Goal: Check status: Check status

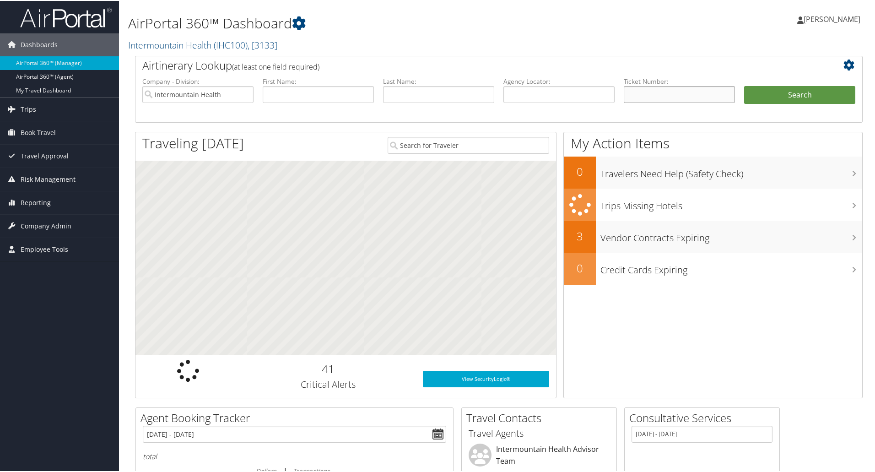
drag, startPoint x: 636, startPoint y: 95, endPoint x: 636, endPoint y: 103, distance: 8.7
click at [636, 100] on input "text" at bounding box center [679, 93] width 111 height 17
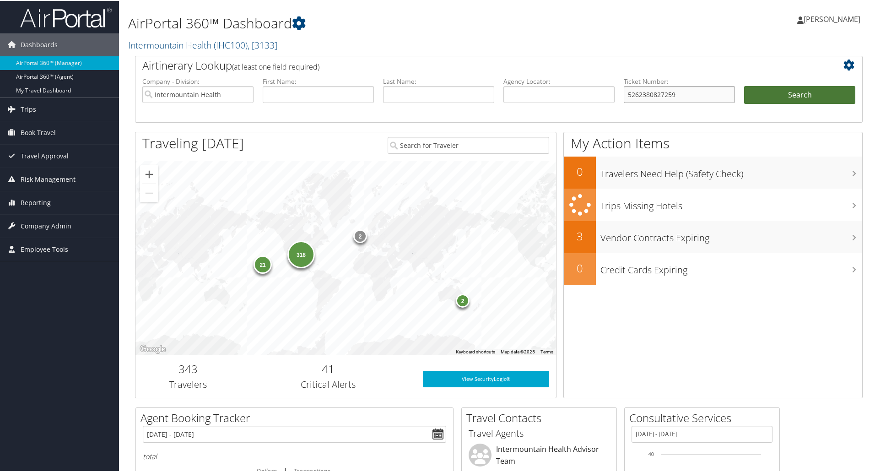
type input "5262380827259"
click at [787, 91] on button "Search" at bounding box center [799, 94] width 111 height 18
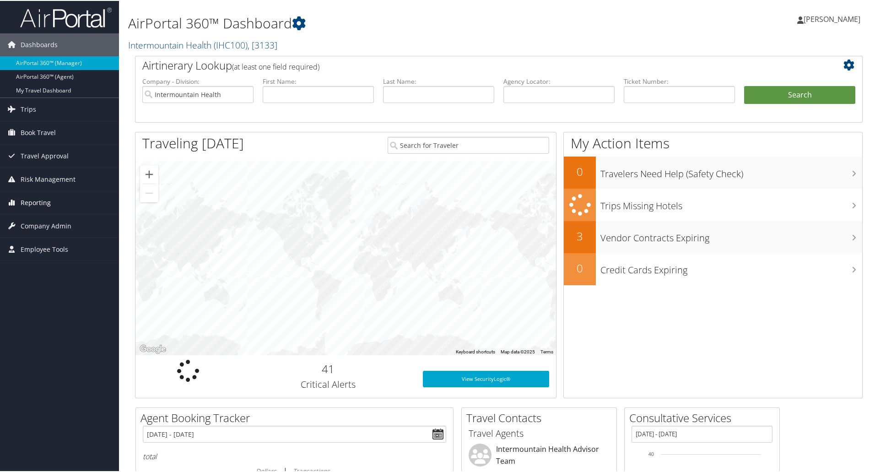
click at [51, 201] on link "Reporting" at bounding box center [59, 201] width 119 height 23
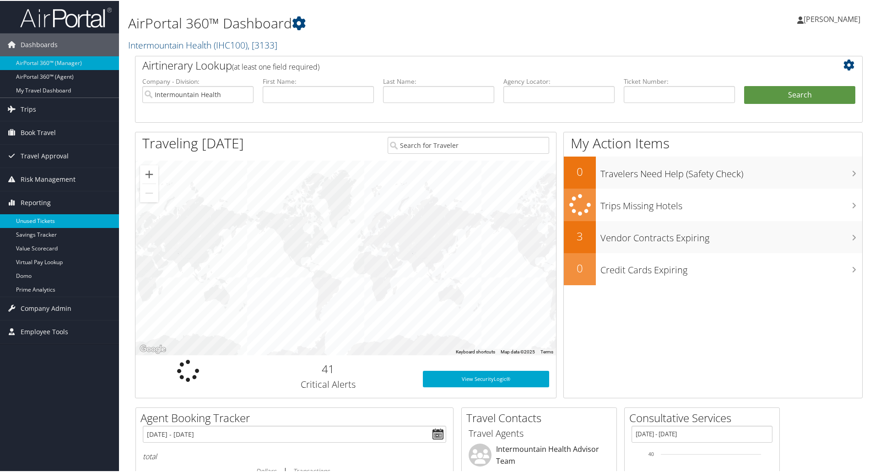
click at [48, 217] on link "Unused Tickets" at bounding box center [59, 220] width 119 height 14
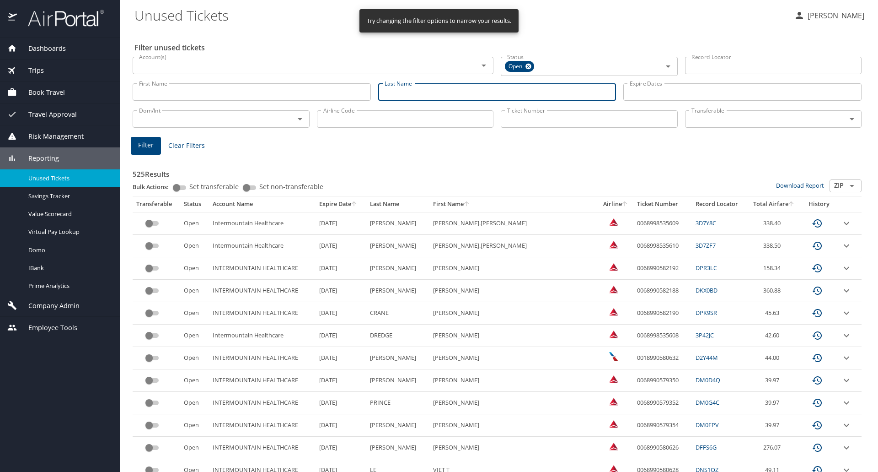
click at [409, 89] on input "Last Name" at bounding box center [497, 91] width 238 height 17
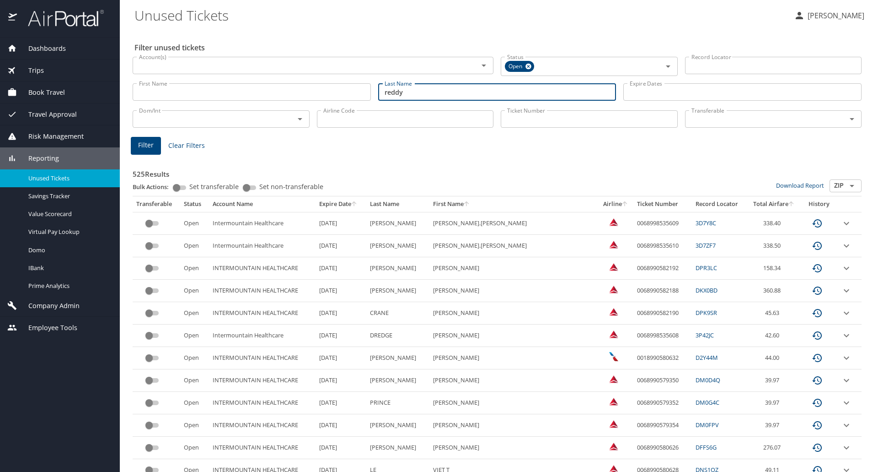
type input "reddy"
click at [151, 145] on span "Filter" at bounding box center [146, 145] width 16 height 11
